Goal: Transaction & Acquisition: Book appointment/travel/reservation

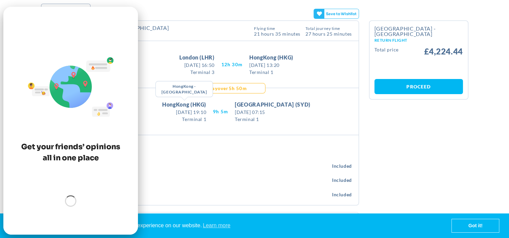
scroll to position [2, 0]
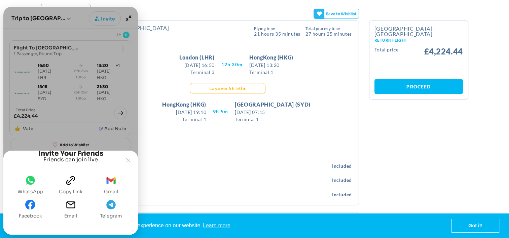
click at [36, 186] on button "whatsapp WhatsApp" at bounding box center [30, 185] width 31 height 24
click at [128, 154] on button "Joyned Window" at bounding box center [128, 160] width 13 height 13
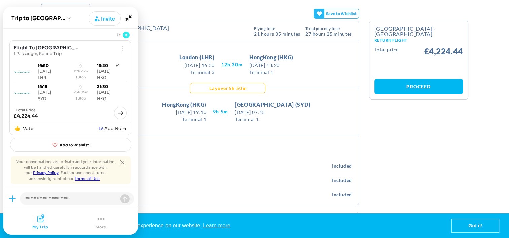
click at [292, 23] on div "[GEOGRAPHIC_DATA] - [GEOGRAPHIC_DATA] Outbound Flight This flight Typical for t…" at bounding box center [199, 31] width 317 height 20
click at [323, 13] on div at bounding box center [319, 13] width 12 height 9
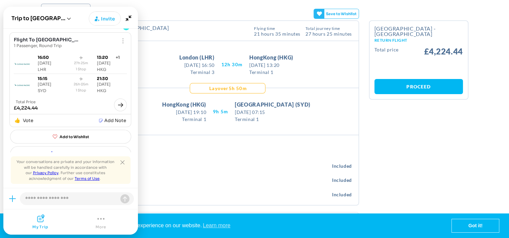
click at [130, 21] on icon "Minimize" at bounding box center [128, 18] width 13 height 13
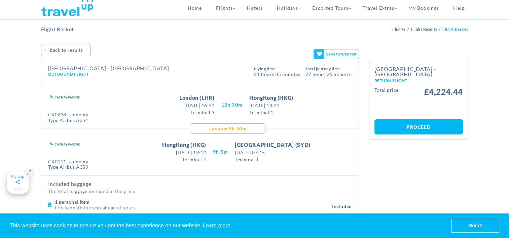
scroll to position [0, 0]
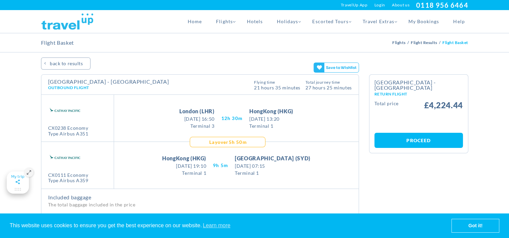
click at [23, 13] on div "Mobile Menu Toggle Home Flights Flights Homepage [GEOGRAPHIC_DATA] [GEOGRAPHIC_…" at bounding box center [254, 21] width 509 height 23
click at [177, 16] on div "Home Flights Flights Homepage [GEOGRAPHIC_DATA] [GEOGRAPHIC_DATA] [GEOGRAPHIC_D…" at bounding box center [254, 21] width 437 height 23
